Goal: Task Accomplishment & Management: Manage account settings

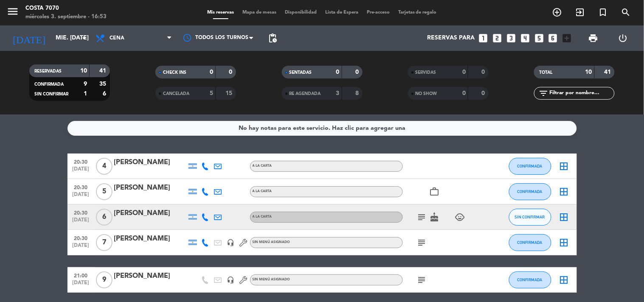
click at [556, 39] on icon "looks_6" at bounding box center [553, 38] width 11 height 11
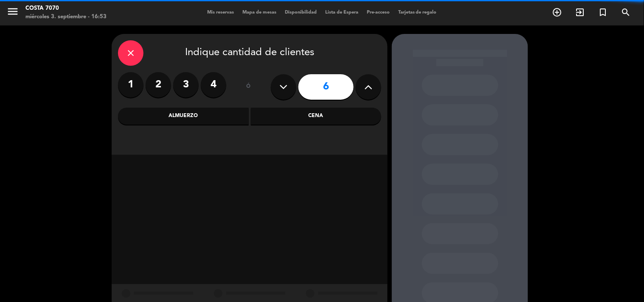
click at [311, 119] on div "Cena" at bounding box center [316, 116] width 131 height 17
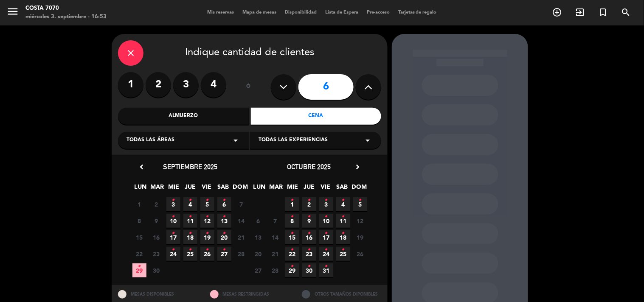
click at [173, 203] on icon "•" at bounding box center [173, 201] width 3 height 14
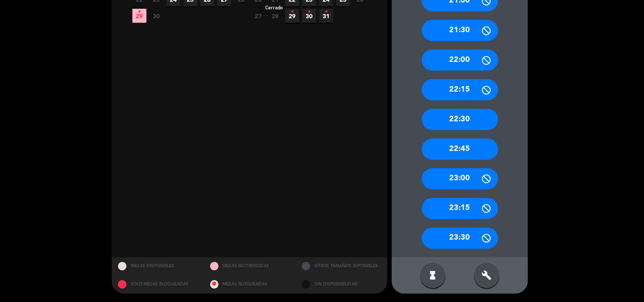
scroll to position [160, 0]
click at [494, 281] on div "build" at bounding box center [486, 275] width 25 height 25
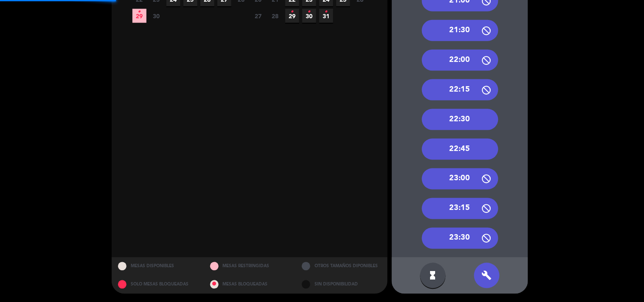
scroll to position [66, 0]
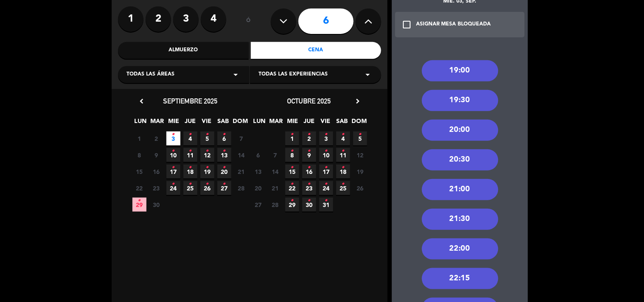
click at [469, 194] on div "21:00" at bounding box center [460, 189] width 76 height 21
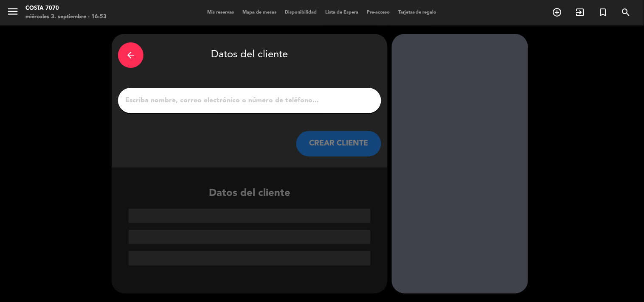
click at [292, 98] on input "1" at bounding box center [249, 101] width 251 height 12
paste input "[PERSON_NAME]"
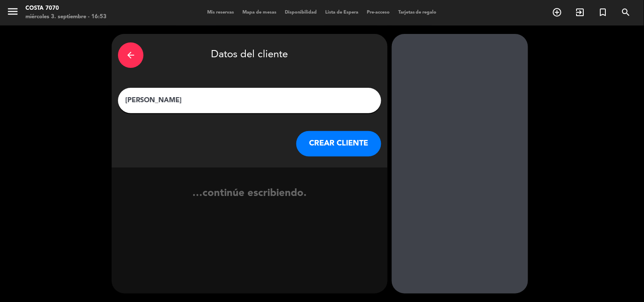
type input "[PERSON_NAME]"
click at [343, 150] on button "CREAR CLIENTE" at bounding box center [338, 143] width 85 height 25
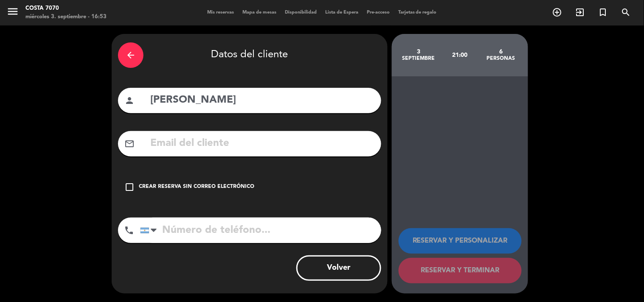
click at [253, 185] on div "check_box_outline_blank Crear reserva sin correo electrónico" at bounding box center [249, 187] width 263 height 25
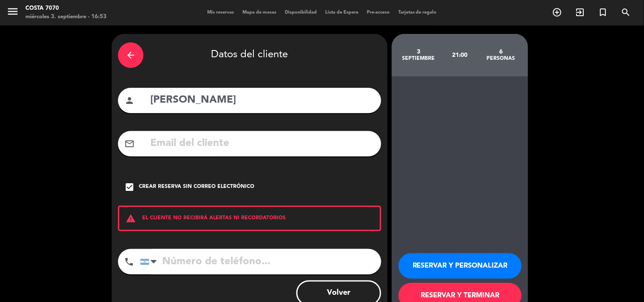
scroll to position [25, 0]
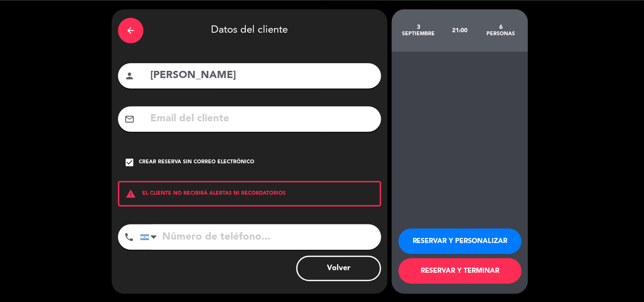
click at [420, 231] on button "RESERVAR Y PERSONALIZAR" at bounding box center [460, 241] width 123 height 25
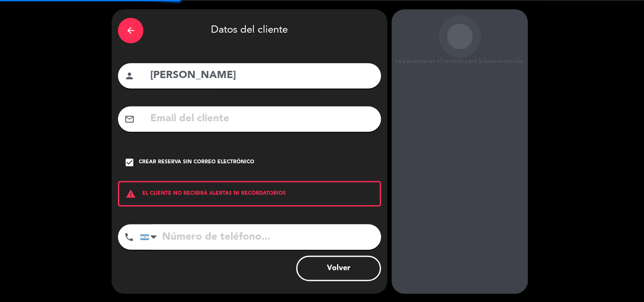
scroll to position [34, 0]
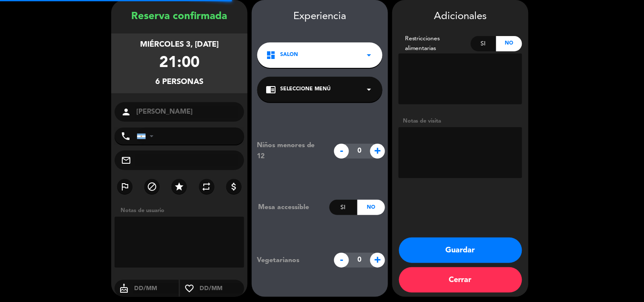
click at [444, 133] on textarea at bounding box center [461, 152] width 124 height 51
type textarea "R"
type textarea "No paga, firma"
click at [465, 252] on button "Guardar" at bounding box center [460, 250] width 123 height 25
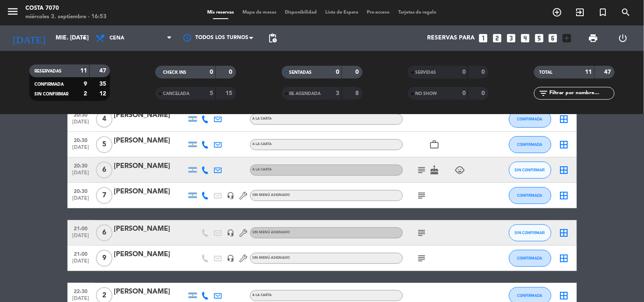
scroll to position [94, 0]
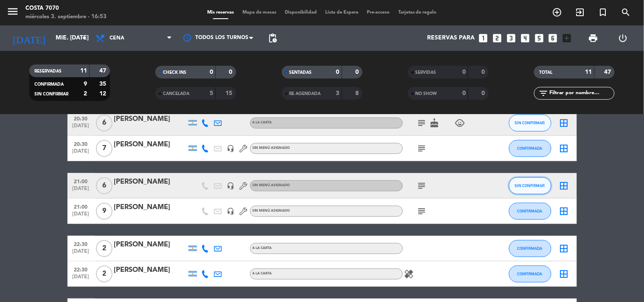
click at [519, 182] on button "SIN CONFIRMAR" at bounding box center [530, 185] width 42 height 17
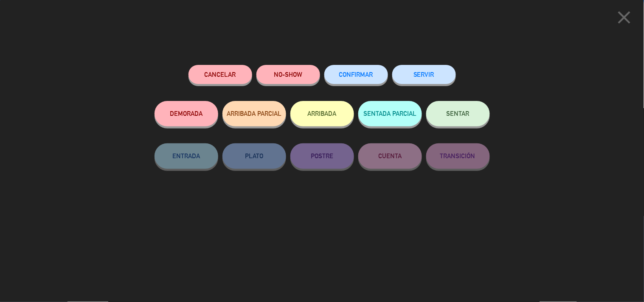
click at [357, 78] on button "CONFIRMAR" at bounding box center [356, 74] width 64 height 19
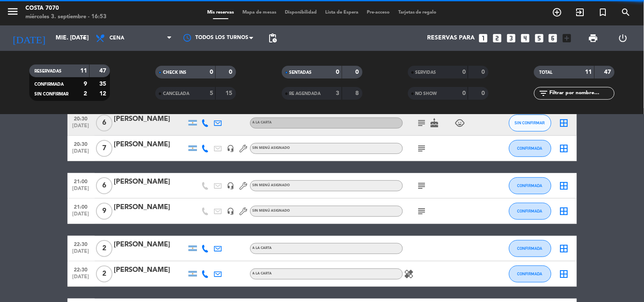
click at [146, 180] on div "[PERSON_NAME]" at bounding box center [150, 182] width 72 height 11
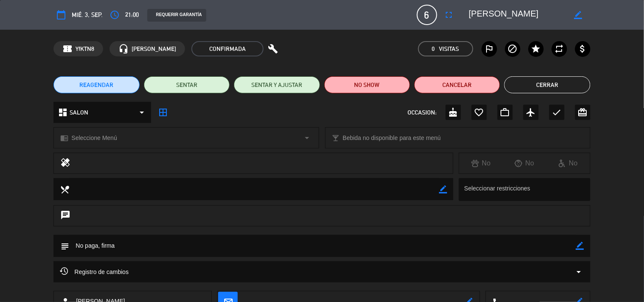
drag, startPoint x: 579, startPoint y: 245, endPoint x: 545, endPoint y: 247, distance: 34.5
click at [577, 245] on icon "border_color" at bounding box center [580, 246] width 8 height 8
click at [533, 248] on textarea at bounding box center [322, 246] width 507 height 22
click at [574, 247] on textarea at bounding box center [322, 246] width 507 height 22
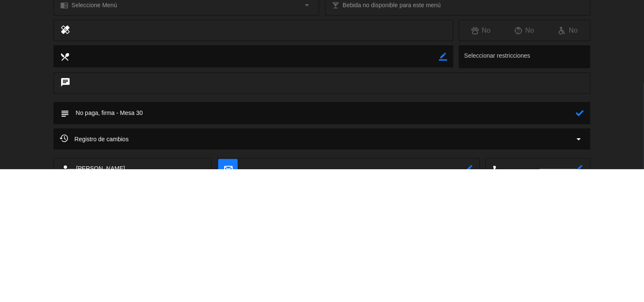
type textarea "No paga, firma - Mesa 30"
drag, startPoint x: 581, startPoint y: 244, endPoint x: 580, endPoint y: 112, distance: 132.1
click at [581, 111] on edit-booking-info-modal "calendar_today mié. 3, sep. access_time 21:00 REQUERIR GARANTÍA 6 [PERSON_NAME]…" at bounding box center [322, 151] width 644 height 302
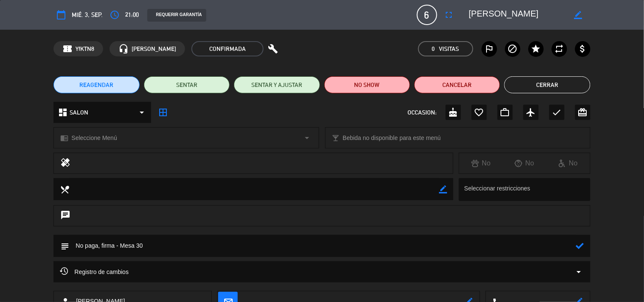
click at [560, 86] on button "Cerrar" at bounding box center [547, 84] width 86 height 17
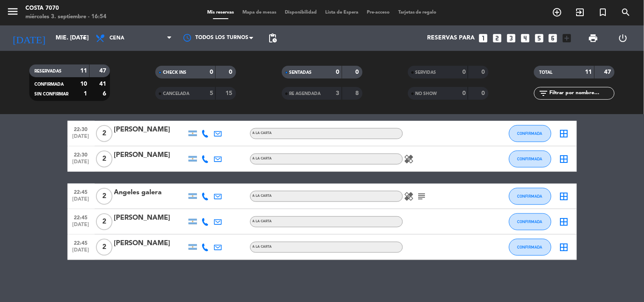
scroll to position [162, 0]
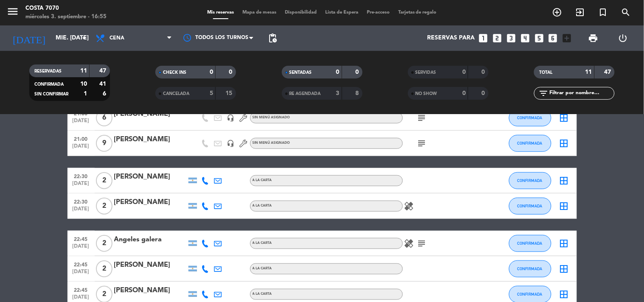
click at [244, 19] on div "menu Costa 7070 miércoles 3. septiembre - 16:55 Mis reservas Mapa de mesas Disp…" at bounding box center [322, 12] width 644 height 25
click at [244, 13] on span "Mapa de mesas" at bounding box center [259, 12] width 42 height 5
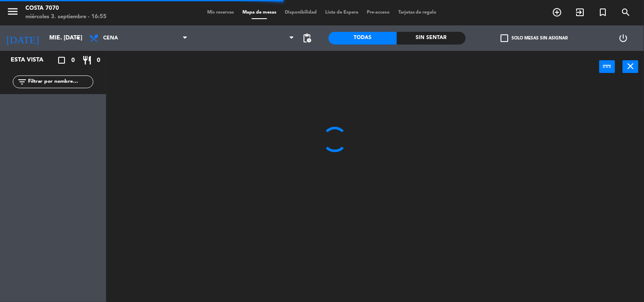
drag, startPoint x: 533, startPoint y: 36, endPoint x: 529, endPoint y: 42, distance: 7.2
click at [533, 37] on label "check_box_outline_blank Solo mesas sin asignar" at bounding box center [534, 38] width 67 height 8
click at [534, 38] on input "check_box_outline_blank Solo mesas sin asignar" at bounding box center [534, 38] width 0 height 0
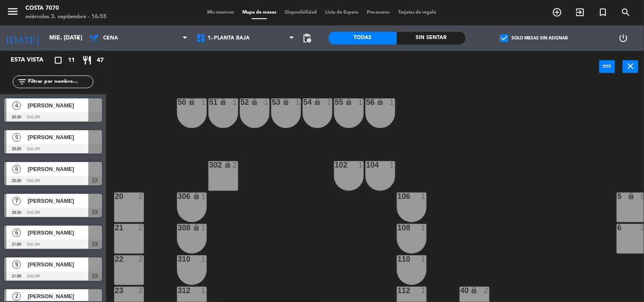
click at [56, 229] on span "[PERSON_NAME]" at bounding box center [58, 232] width 61 height 9
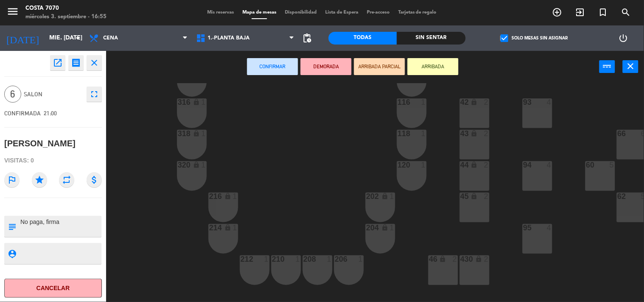
scroll to position [425, 0]
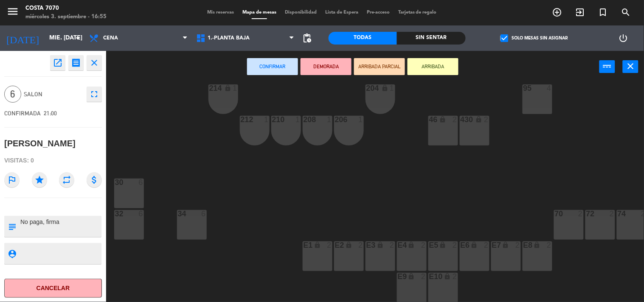
click at [124, 186] on div "30 6" at bounding box center [129, 194] width 30 height 30
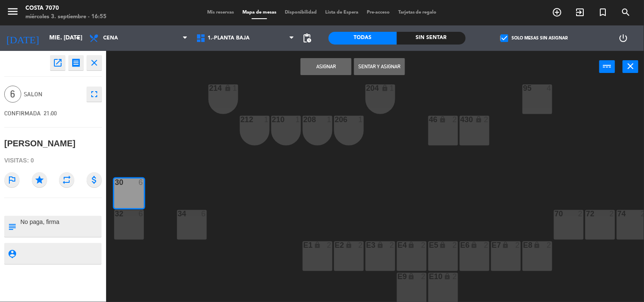
click at [338, 66] on button "Asignar" at bounding box center [326, 66] width 51 height 17
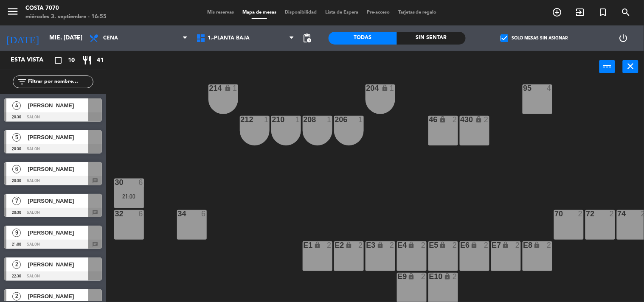
click at [23, 206] on div "7 [PERSON_NAME] 20:30 SALON chat" at bounding box center [53, 206] width 106 height 32
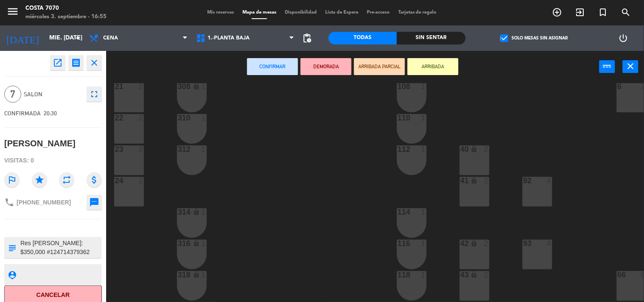
scroll to position [283, 0]
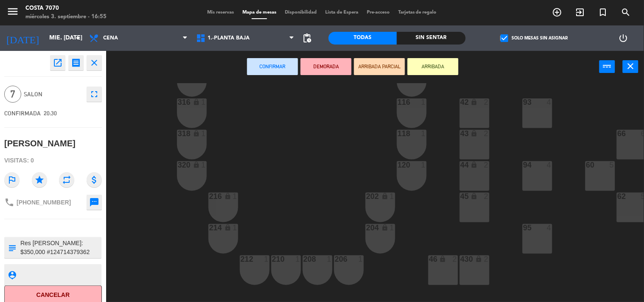
click at [470, 208] on div "45 lock 2" at bounding box center [475, 208] width 30 height 30
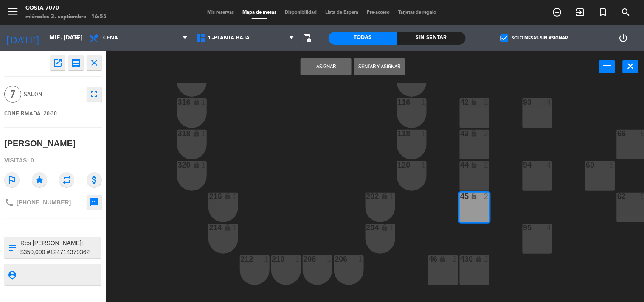
click at [461, 161] on div "44" at bounding box center [461, 165] width 0 height 8
click at [466, 155] on div "43 lock 2" at bounding box center [475, 145] width 30 height 30
click at [320, 78] on div "Asignar Sentar y Asignar power_input close" at bounding box center [352, 67] width 493 height 32
drag, startPoint x: 312, startPoint y: 68, endPoint x: 315, endPoint y: 75, distance: 7.2
click at [313, 75] on div "Asignar Sentar y Asignar power_input close" at bounding box center [352, 67] width 493 height 32
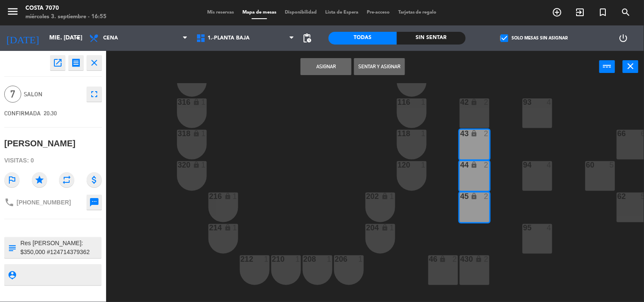
click at [320, 65] on button "Asignar" at bounding box center [326, 66] width 51 height 17
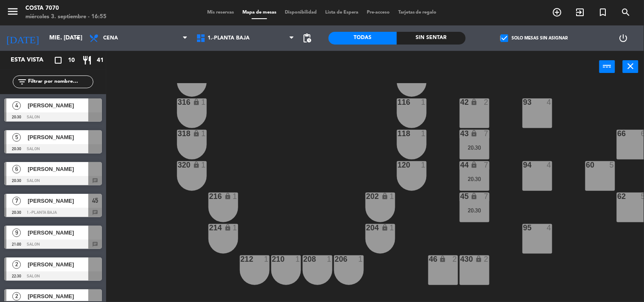
click at [310, 158] on div "50 lock 1 51 lock 1 52 lock 1 53 lock 1 54 lock 1 55 lock 1 56 lock 1 80 2 1 lo…" at bounding box center [379, 193] width 532 height 220
click at [474, 203] on div "45 lock 7 20:30" at bounding box center [475, 208] width 30 height 30
click at [490, 214] on div "50 lock 1 51 lock 1 52 lock 1 53 lock 1 54 lock 1 55 lock 1 56 lock 1 80 2 1 lo…" at bounding box center [379, 193] width 532 height 220
click at [482, 214] on div "45 lock 7 20:30" at bounding box center [475, 208] width 30 height 30
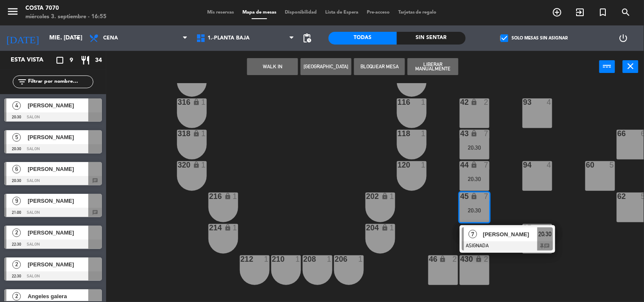
click at [495, 233] on span "[PERSON_NAME]" at bounding box center [510, 234] width 54 height 9
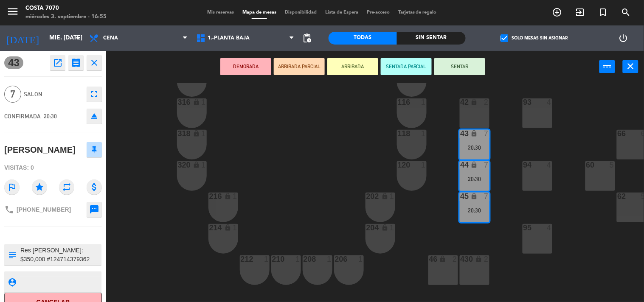
click at [98, 119] on icon "eject" at bounding box center [94, 116] width 10 height 10
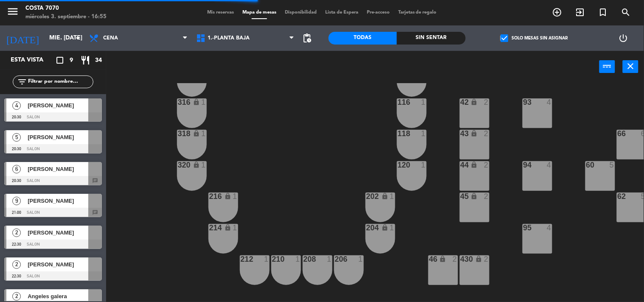
click at [51, 201] on span "[PERSON_NAME]" at bounding box center [58, 201] width 61 height 9
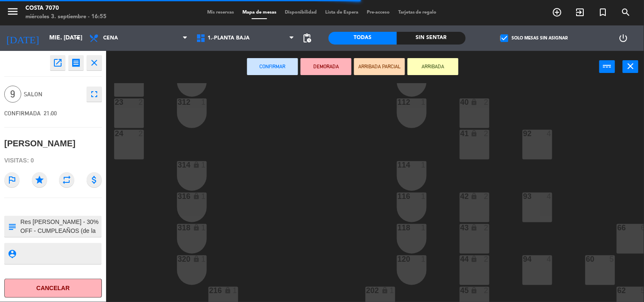
scroll to position [236, 0]
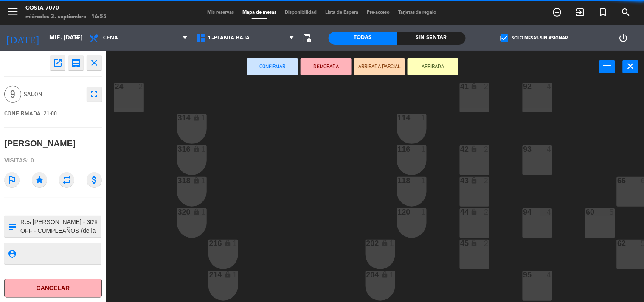
click at [478, 252] on div "45 lock 2" at bounding box center [475, 255] width 30 height 30
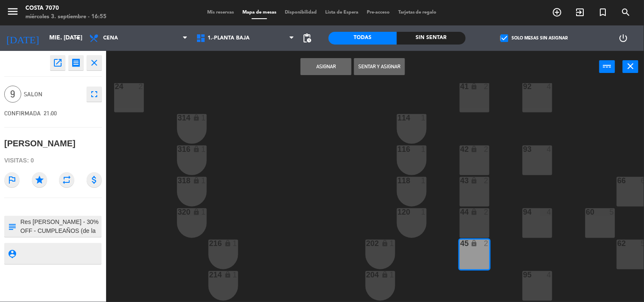
click at [477, 222] on div "44 lock 2" at bounding box center [475, 223] width 30 height 30
click at [475, 201] on div "43 lock 2" at bounding box center [475, 192] width 30 height 30
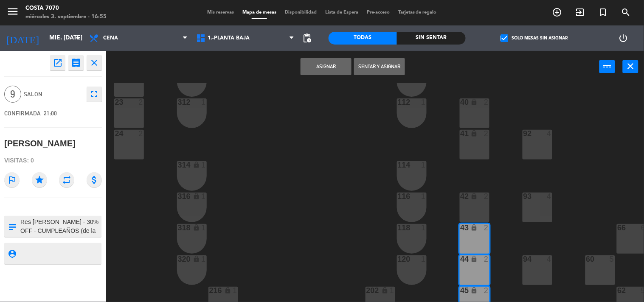
click at [324, 68] on button "Asignar" at bounding box center [326, 66] width 51 height 17
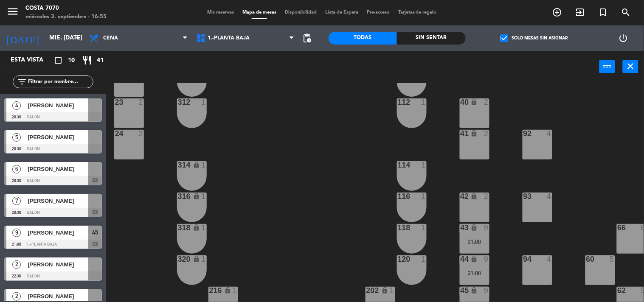
click at [48, 201] on div "7 [PERSON_NAME] 20:30 SALON chat" at bounding box center [53, 206] width 106 height 32
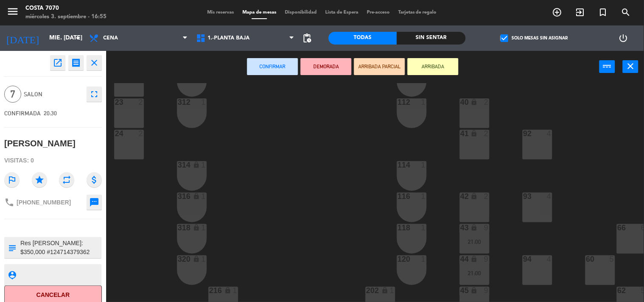
click at [478, 106] on div "40 lock 2" at bounding box center [475, 103] width 30 height 8
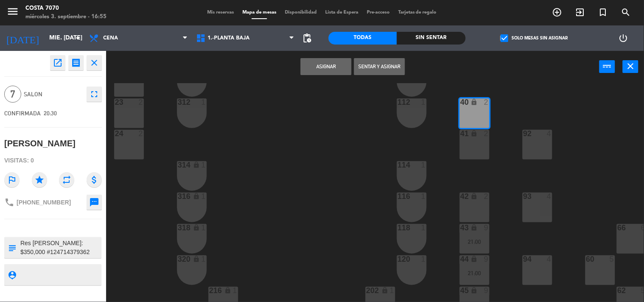
click at [476, 157] on div "41 lock 2" at bounding box center [475, 145] width 30 height 30
click at [476, 208] on div "42 lock 2" at bounding box center [475, 208] width 30 height 30
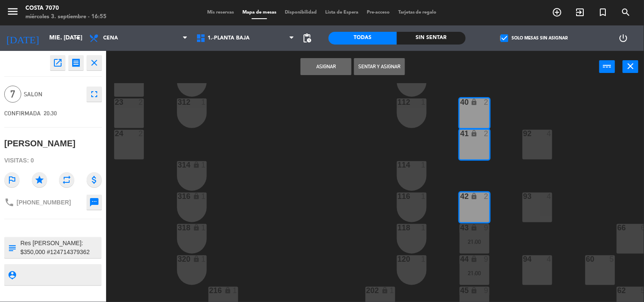
click at [338, 73] on button "Asignar" at bounding box center [326, 66] width 51 height 17
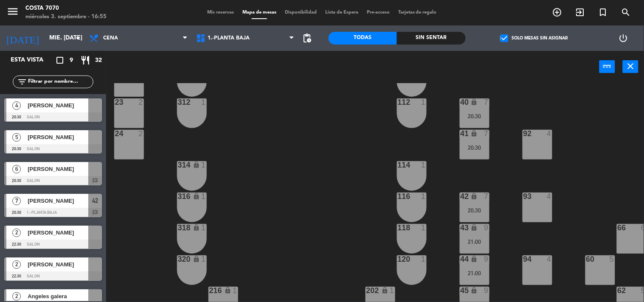
click at [309, 142] on div "50 lock 1 51 lock 1 52 lock 1 53 lock 1 54 lock 1 55 lock 1 56 lock 1 80 2 1 lo…" at bounding box center [379, 193] width 532 height 220
click at [59, 141] on span "[PERSON_NAME]" at bounding box center [58, 137] width 61 height 9
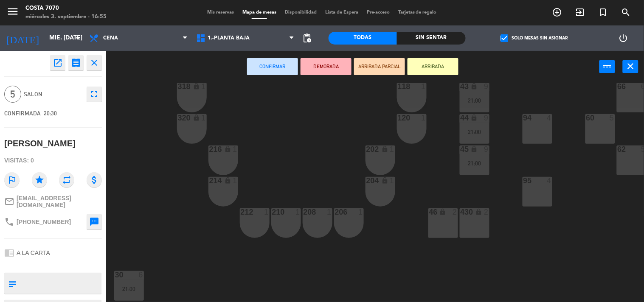
scroll to position [377, 0]
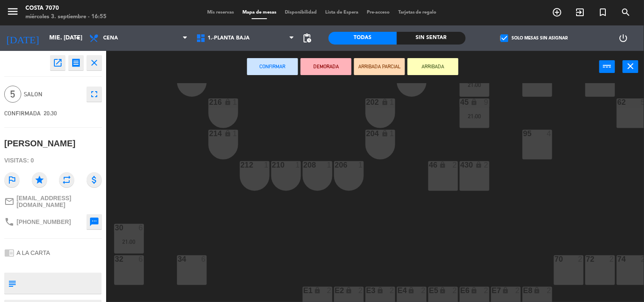
click at [473, 173] on div "430 lock 2" at bounding box center [475, 176] width 30 height 30
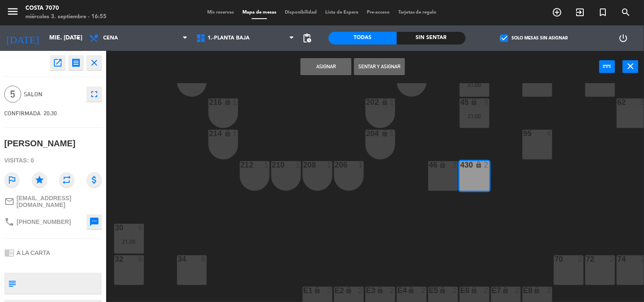
click at [320, 62] on button "Asignar" at bounding box center [326, 66] width 51 height 17
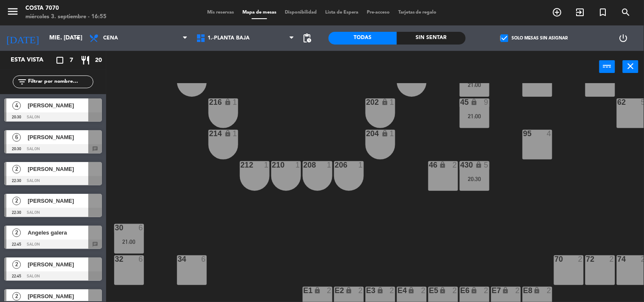
click at [26, 111] on div "4" at bounding box center [16, 106] width 20 height 14
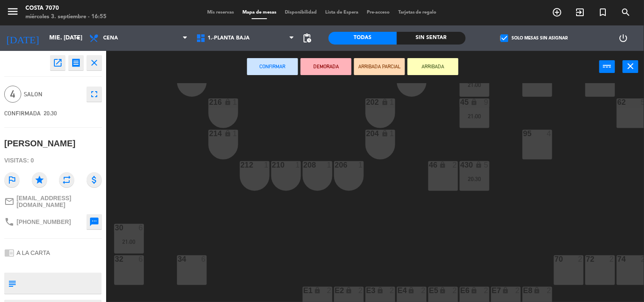
click at [438, 168] on div "lock" at bounding box center [443, 165] width 14 height 8
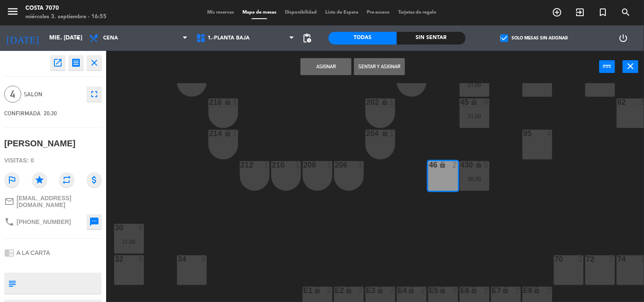
click at [337, 68] on button "Asignar" at bounding box center [326, 66] width 51 height 17
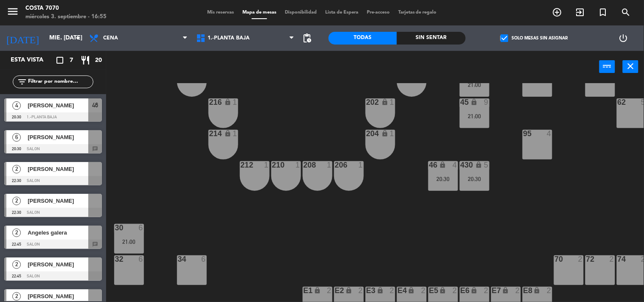
click at [469, 165] on div "lock" at bounding box center [474, 165] width 14 height 8
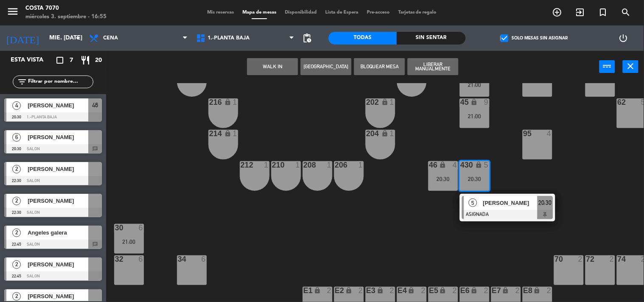
drag, startPoint x: 502, startPoint y: 201, endPoint x: 448, endPoint y: 191, distance: 55.6
click at [501, 201] on div "5 [PERSON_NAME] ASIGNADA 20:30" at bounding box center [507, 208] width 108 height 28
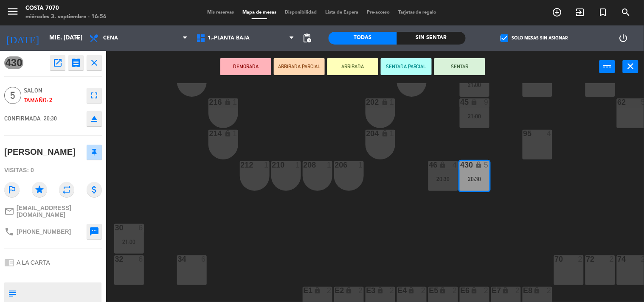
click at [163, 160] on div "50 lock 1 51 lock 1 52 lock 1 53 lock 1 54 lock 1 55 lock 1 56 lock 1 80 2 1 lo…" at bounding box center [379, 193] width 532 height 220
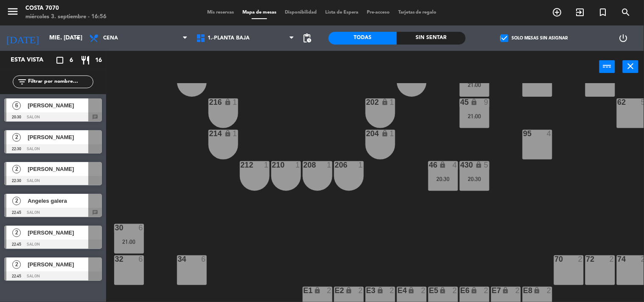
click at [62, 107] on span "[PERSON_NAME]" at bounding box center [58, 105] width 61 height 9
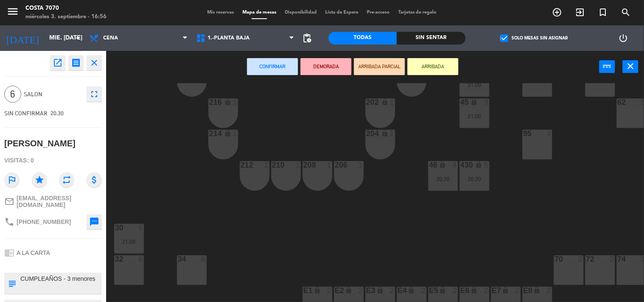
drag, startPoint x: 183, startPoint y: 269, endPoint x: 194, endPoint y: 236, distance: 34.6
click at [183, 268] on div "34 6" at bounding box center [192, 271] width 30 height 30
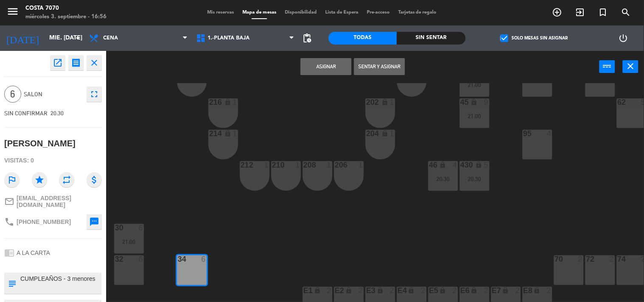
click at [342, 70] on button "Asignar" at bounding box center [326, 66] width 51 height 17
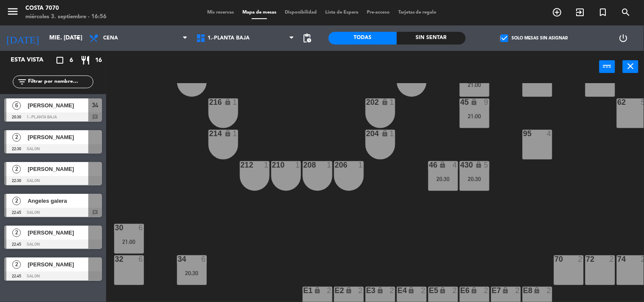
click at [138, 157] on div "50 lock 1 51 lock 1 52 lock 1 53 lock 1 54 lock 1 55 lock 1 56 lock 1 80 2 1 lo…" at bounding box center [379, 193] width 532 height 220
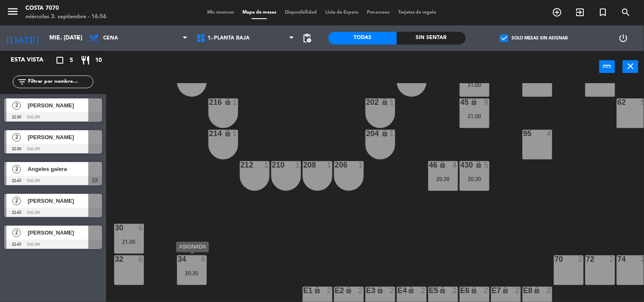
click at [196, 265] on div "34 6 20:30" at bounding box center [192, 271] width 30 height 30
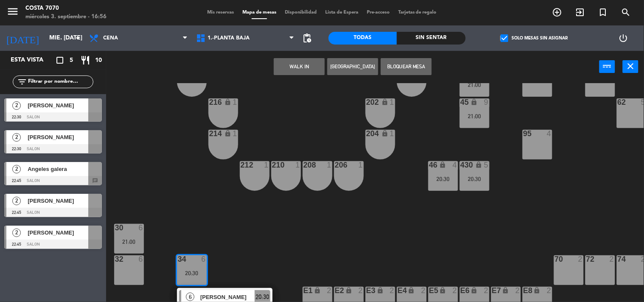
click at [222, 259] on div "50 lock 1 51 lock 1 52 lock 1 53 lock 1 54 lock 1 55 lock 1 56 lock 1 80 2 1 lo…" at bounding box center [379, 193] width 532 height 220
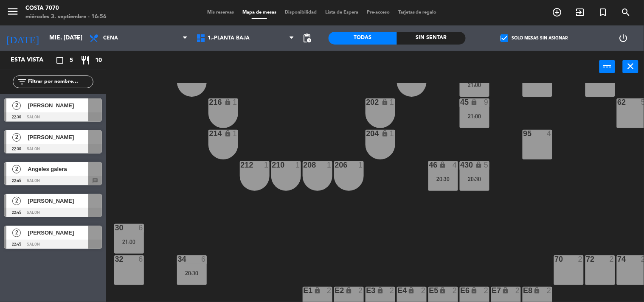
click at [70, 107] on span "[PERSON_NAME]" at bounding box center [58, 105] width 61 height 9
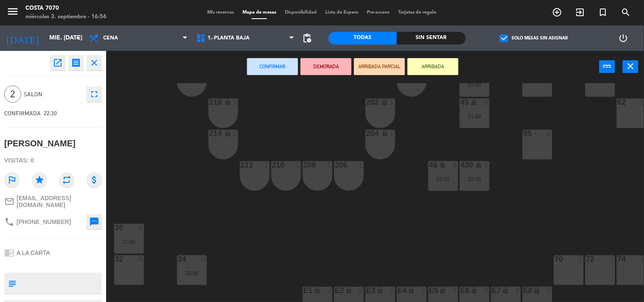
scroll to position [189, 0]
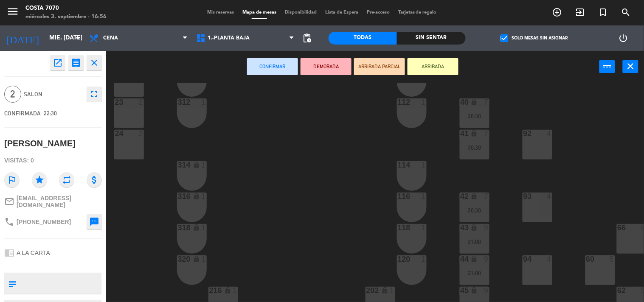
click at [197, 169] on div "314 lock 1" at bounding box center [192, 165] width 30 height 8
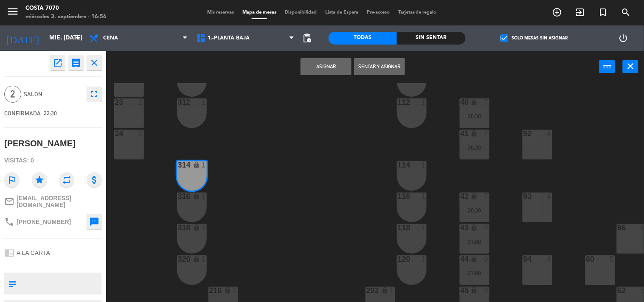
click at [194, 208] on div "316 lock 1" at bounding box center [192, 208] width 30 height 30
click at [309, 73] on button "Asignar" at bounding box center [326, 66] width 51 height 17
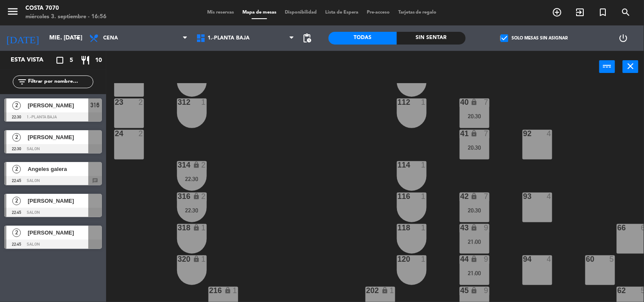
click at [42, 162] on div "Angeles galera" at bounding box center [58, 169] width 62 height 14
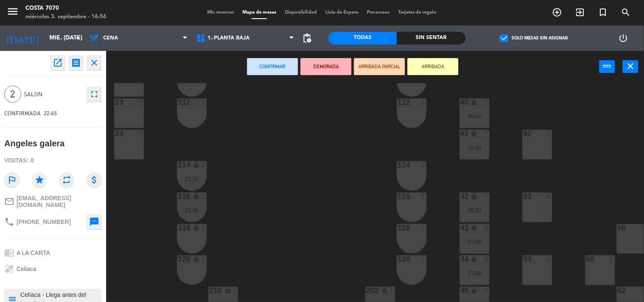
click at [240, 117] on div "50 lock 1 51 lock 1 52 lock 1 53 lock 1 54 lock 1 55 lock 1 56 lock 1 80 2 1 lo…" at bounding box center [379, 193] width 532 height 220
click at [417, 170] on div "114 1" at bounding box center [412, 176] width 30 height 30
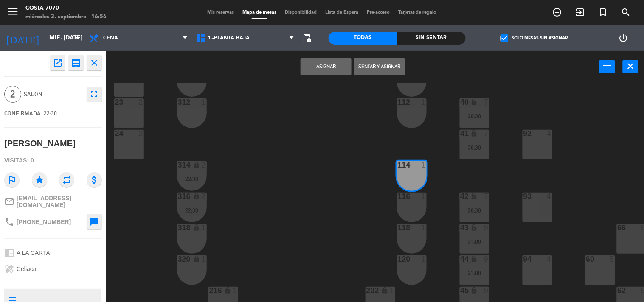
click at [412, 203] on div "116 1" at bounding box center [412, 208] width 30 height 30
click at [319, 62] on button "Asignar" at bounding box center [326, 66] width 51 height 17
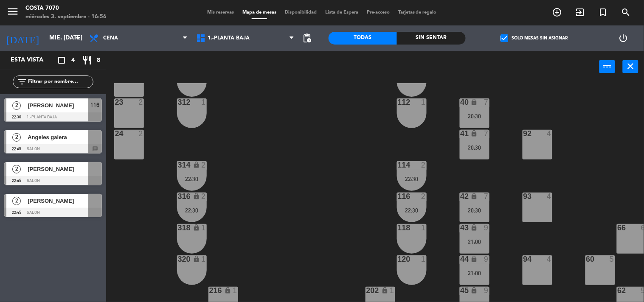
click at [275, 154] on div "50 lock 1 51 lock 1 52 lock 1 53 lock 1 54 lock 1 55 lock 1 56 lock 1 80 2 1 lo…" at bounding box center [379, 193] width 532 height 220
click at [40, 137] on span "Angeles galera" at bounding box center [58, 137] width 61 height 9
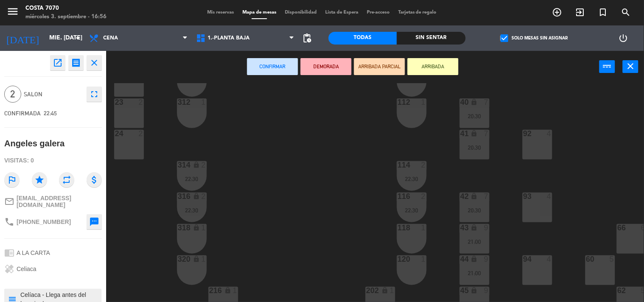
click at [411, 238] on div "118 1" at bounding box center [412, 239] width 30 height 30
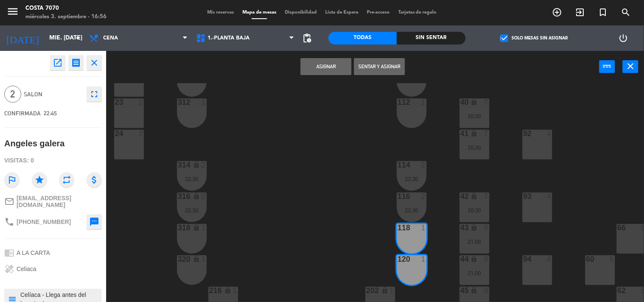
click at [336, 62] on button "Asignar" at bounding box center [326, 66] width 51 height 17
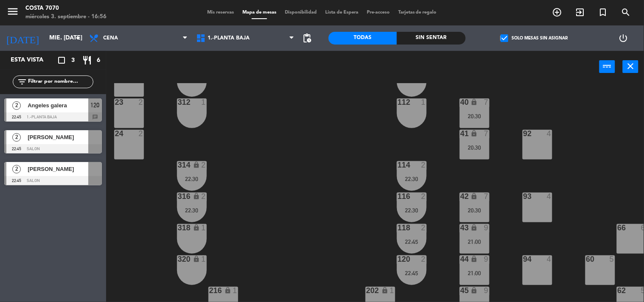
click at [59, 137] on span "[PERSON_NAME]" at bounding box center [58, 137] width 61 height 9
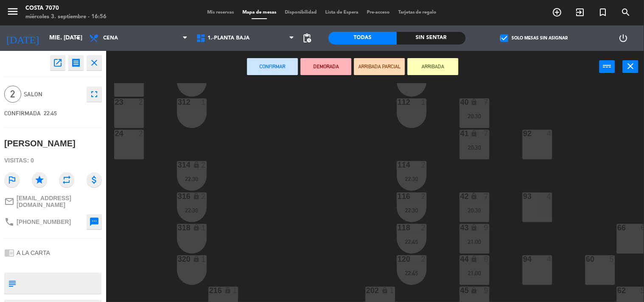
click at [199, 248] on div "318 lock 1" at bounding box center [192, 239] width 30 height 30
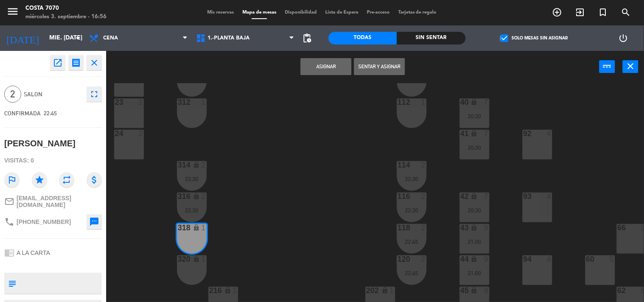
click at [201, 265] on div "320 lock 1" at bounding box center [192, 271] width 30 height 30
click at [311, 74] on button "Asignar" at bounding box center [326, 66] width 51 height 17
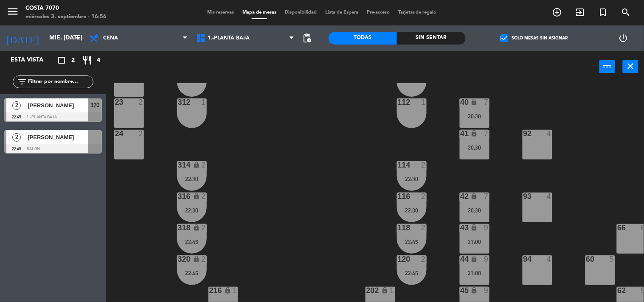
drag, startPoint x: 271, startPoint y: 197, endPoint x: 240, endPoint y: 197, distance: 31.0
click at [271, 197] on div "50 lock 1 51 lock 1 52 lock 1 53 lock 1 54 lock 1 55 lock 1 56 lock 1 80 2 1 lo…" at bounding box center [379, 193] width 532 height 220
drag, startPoint x: 49, startPoint y: 111, endPoint x: 73, endPoint y: 114, distance: 24.4
click at [49, 110] on div "2 [PERSON_NAME] 22:45 1.-PLANTA BAJA 320" at bounding box center [53, 110] width 106 height 32
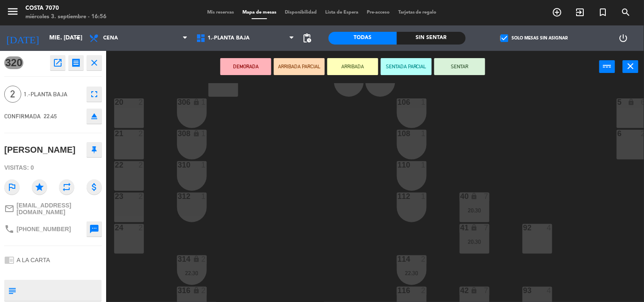
scroll to position [47, 0]
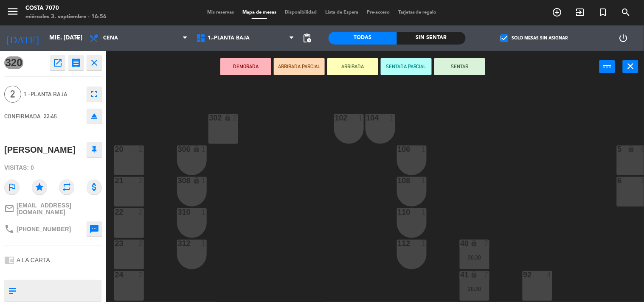
click at [396, 217] on div "50 lock 1 51 lock 1 52 lock 1 53 lock 1 54 lock 1 55 lock 1 56 lock 1 80 2 1 lo…" at bounding box center [379, 193] width 532 height 220
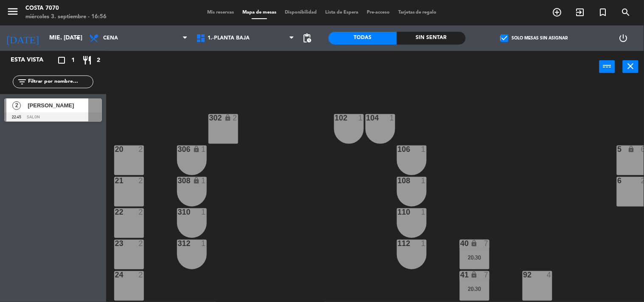
click at [69, 110] on div "[PERSON_NAME]" at bounding box center [58, 106] width 62 height 14
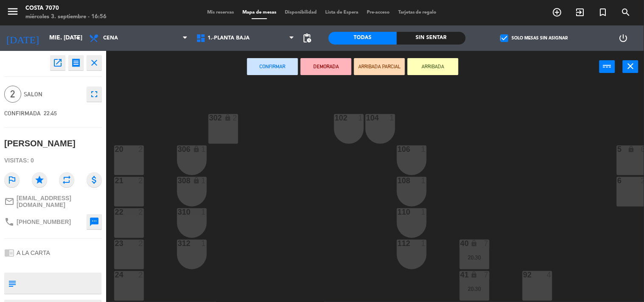
click at [400, 218] on div "110 1" at bounding box center [412, 223] width 30 height 30
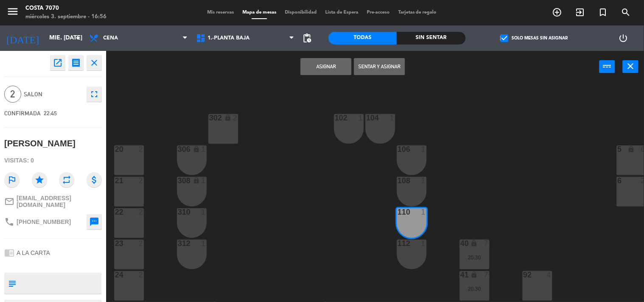
click at [407, 248] on div "112 1" at bounding box center [412, 255] width 30 height 30
click at [331, 65] on button "Asignar" at bounding box center [326, 66] width 51 height 17
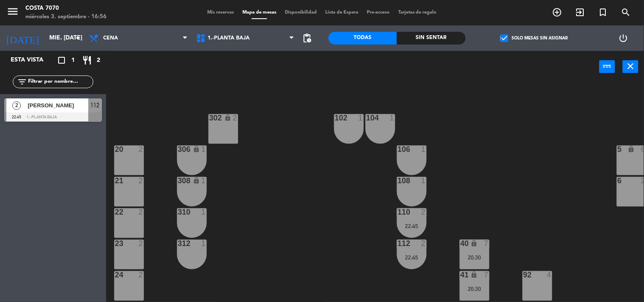
click at [304, 172] on div "50 lock 1 51 lock 1 52 lock 1 53 lock 1 54 lock 1 55 lock 1 56 lock 1 80 2 1 lo…" at bounding box center [379, 193] width 532 height 220
click at [221, 13] on span "Mis reservas" at bounding box center [220, 12] width 35 height 5
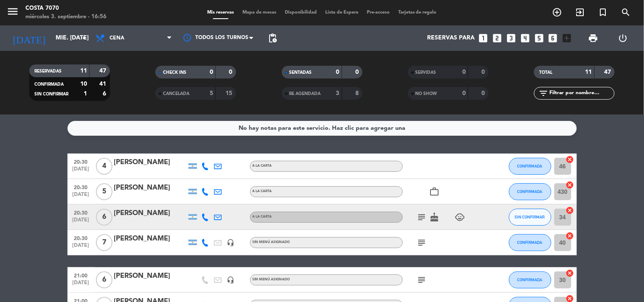
click at [156, 218] on div "[PERSON_NAME]" at bounding box center [150, 213] width 72 height 11
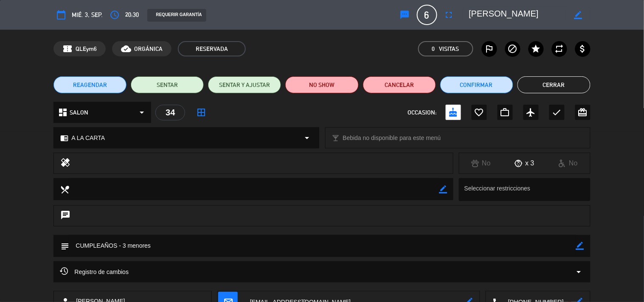
click at [580, 242] on icon "border_color" at bounding box center [580, 246] width 8 height 8
click at [565, 245] on textarea at bounding box center [322, 246] width 507 height 22
type textarea "CUMPLEAÑOS - 3 menores - No confirmó"
click at [582, 244] on icon at bounding box center [580, 246] width 8 height 8
click at [561, 83] on button "Cerrar" at bounding box center [554, 84] width 73 height 17
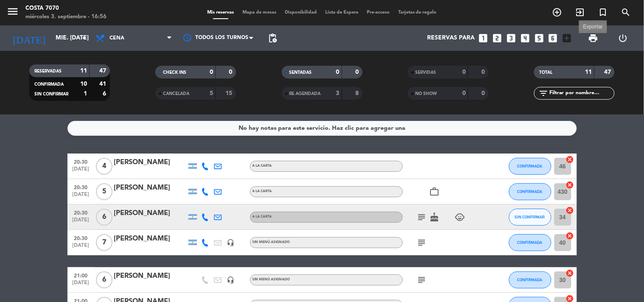
click at [591, 38] on span "print" at bounding box center [593, 38] width 10 height 10
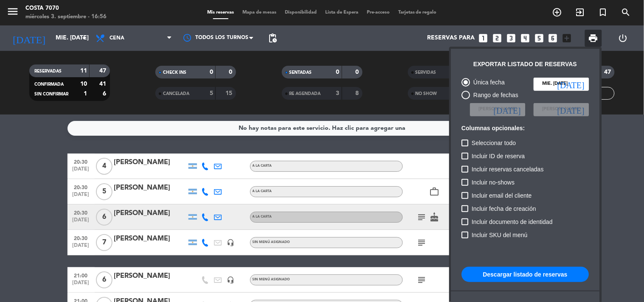
click at [489, 274] on button "Descargar listado de reservas" at bounding box center [525, 274] width 127 height 15
click at [0, 163] on div at bounding box center [322, 151] width 644 height 302
